Goal: Information Seeking & Learning: Learn about a topic

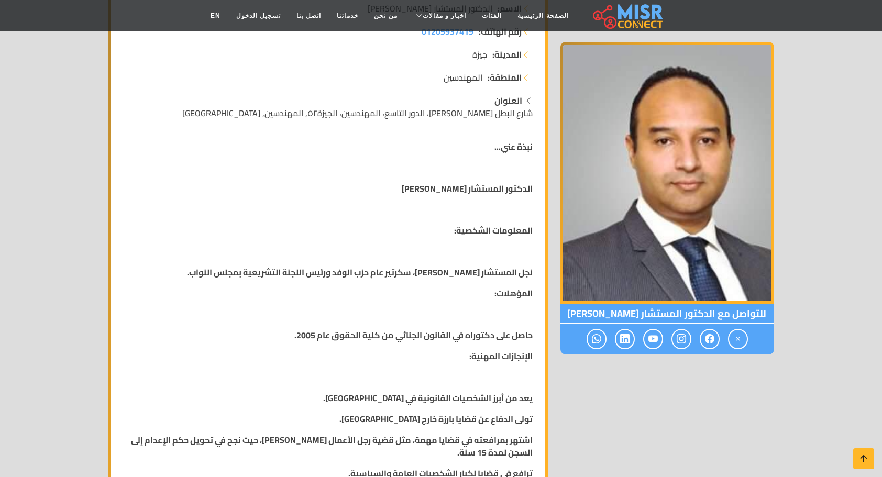
scroll to position [209, 0]
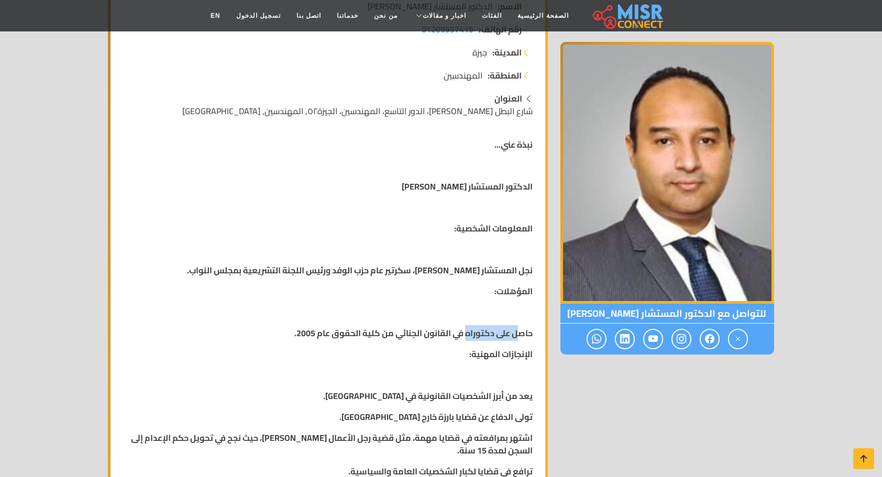
drag, startPoint x: 519, startPoint y: 333, endPoint x: 464, endPoint y: 334, distance: 54.5
click at [464, 334] on strong "حاصل على دكتوراه في القانون الجنائي من كلية الحقوق عام 2005." at bounding box center [413, 333] width 238 height 16
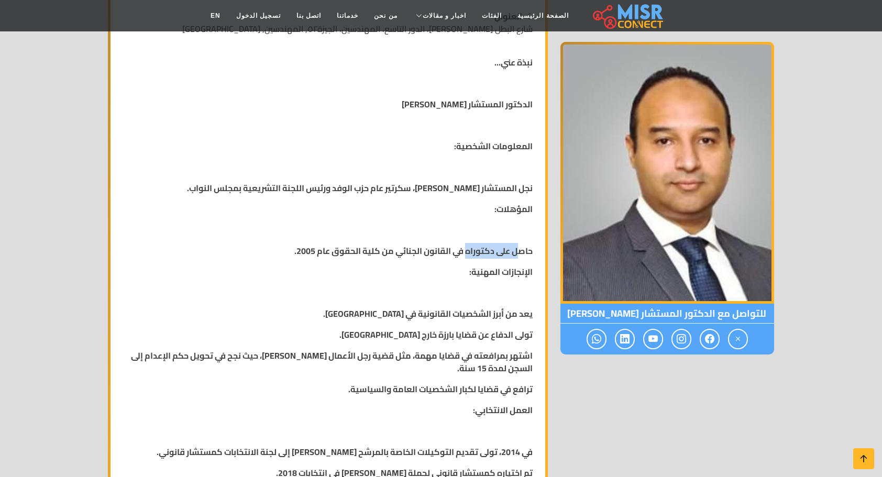
scroll to position [291, 0]
drag, startPoint x: 464, startPoint y: 334, endPoint x: 449, endPoint y: 388, distance: 56.1
click at [449, 388] on strong "ترافع في قضايا لكبار الشخصيات العامة والسياسية." at bounding box center [440, 390] width 184 height 16
drag, startPoint x: 442, startPoint y: 378, endPoint x: 447, endPoint y: 364, distance: 14.6
click at [447, 364] on div "نبذة عني... الدكتور المستشار [PERSON_NAME] المعلومات الشخصية: نجل المستشار [PER…" at bounding box center [328, 310] width 422 height 524
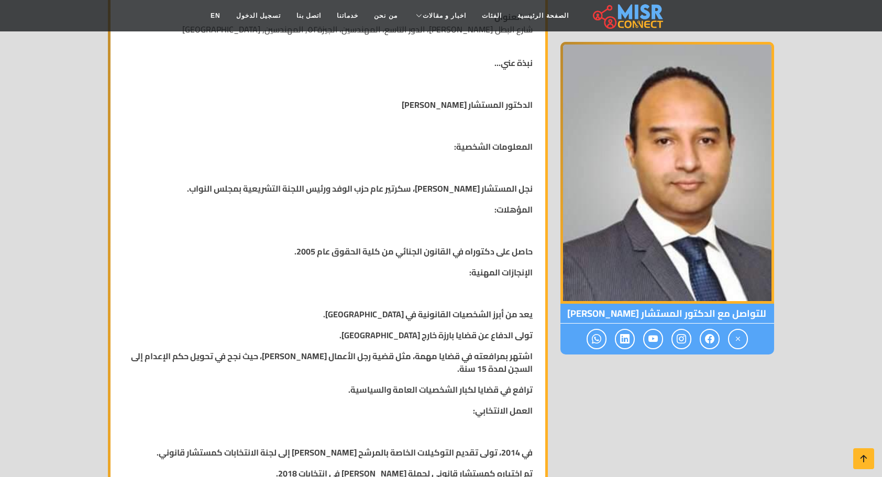
click at [434, 364] on p "اشتهر بمرافعته في قضايا مهمة، مثل قضية رجل الأعمال [PERSON_NAME]، حيث نجح في تح…" at bounding box center [328, 362] width 410 height 25
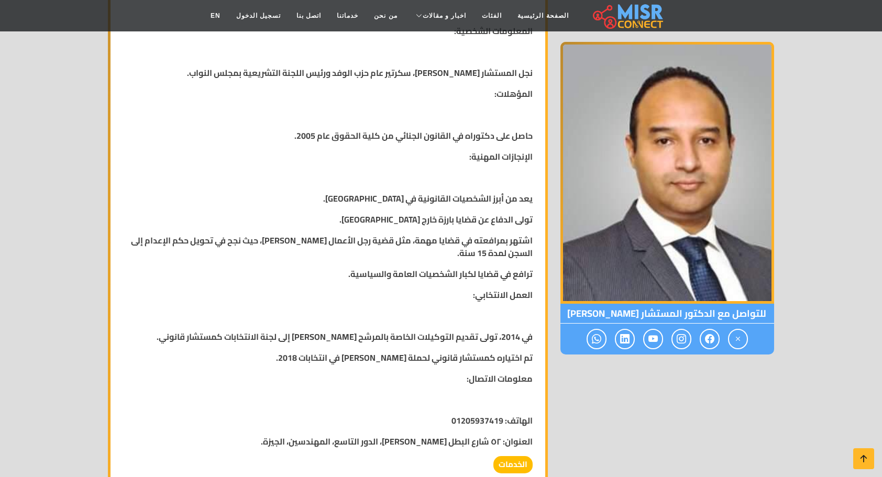
scroll to position [407, 0]
drag, startPoint x: 442, startPoint y: 351, endPoint x: 418, endPoint y: 379, distance: 37.6
click at [418, 379] on div "نبذة عني... الدكتور المستشار [PERSON_NAME] المعلومات الشخصية: نجل المستشار [PER…" at bounding box center [328, 194] width 422 height 524
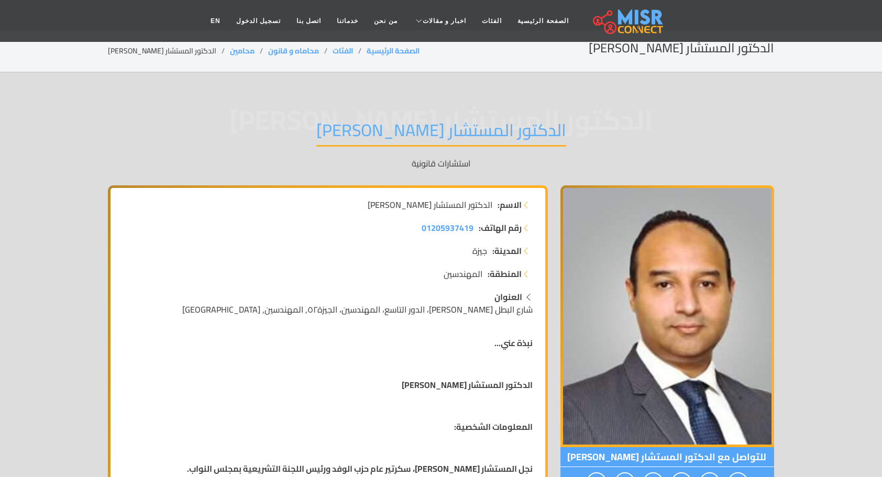
scroll to position [0, 0]
